Goal: Task Accomplishment & Management: Use online tool/utility

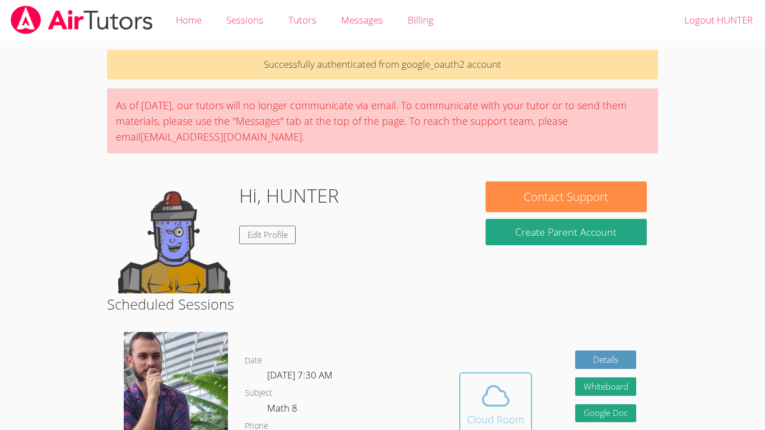
click at [511, 375] on button "Cloud Room" at bounding box center [495, 403] width 73 height 63
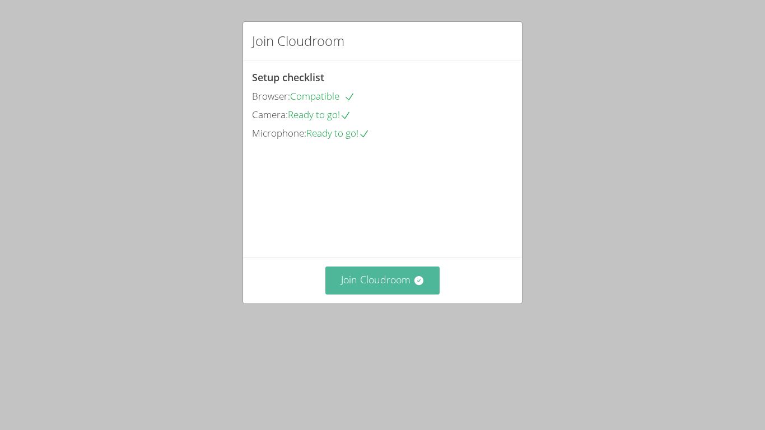
click at [376, 294] on button "Join Cloudroom" at bounding box center [382, 280] width 115 height 27
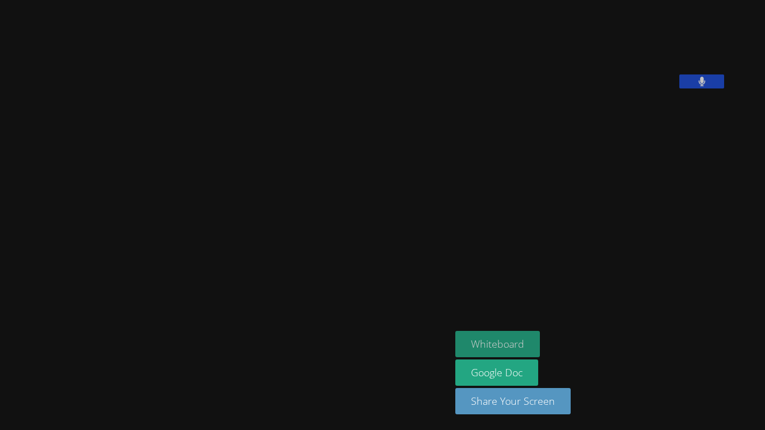
click at [540, 335] on button "Whiteboard" at bounding box center [497, 344] width 85 height 26
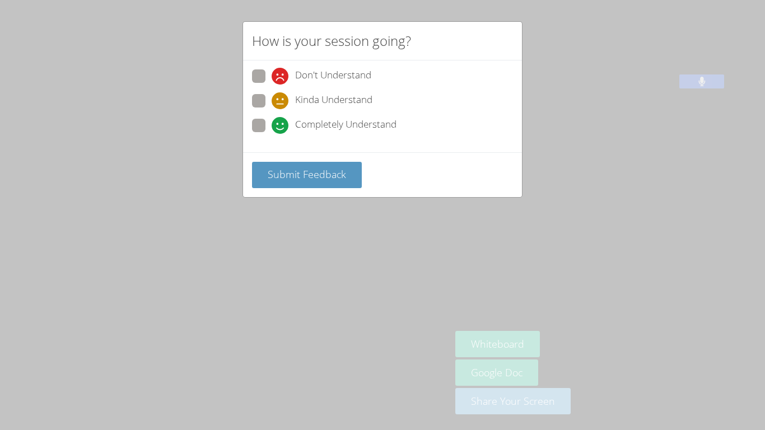
click at [313, 128] on span "Completely Understand" at bounding box center [345, 125] width 101 height 17
click at [281, 128] on input "Completely Understand" at bounding box center [277, 124] width 10 height 10
radio input "true"
click at [295, 166] on button "Submit Feedback" at bounding box center [307, 175] width 110 height 26
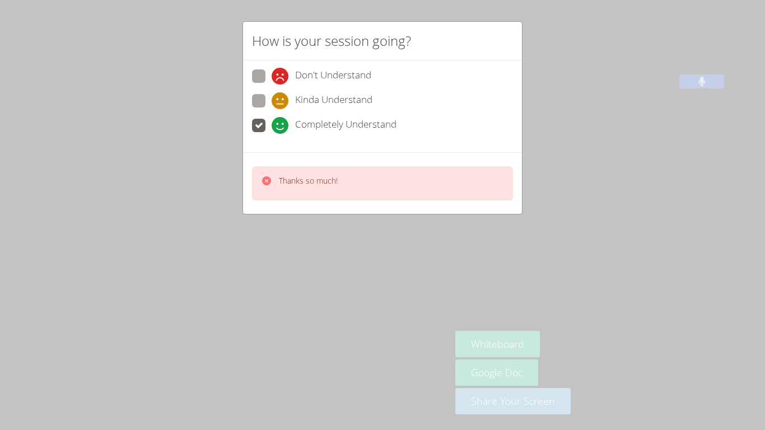
click at [141, 183] on div "How is your session going? Don't Understand Kinda Understand Completely Underst…" at bounding box center [382, 215] width 765 height 430
